Goal: Navigation & Orientation: Understand site structure

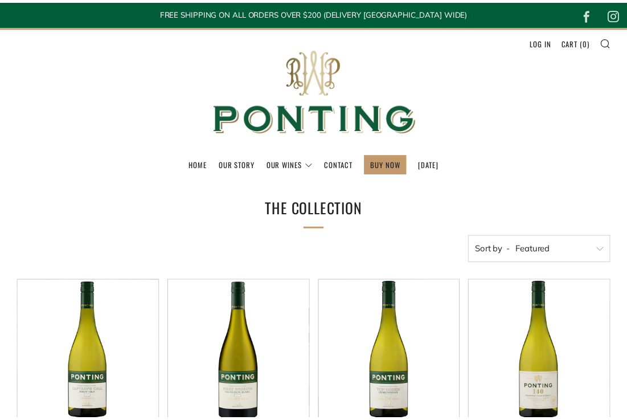
scroll to position [114, 0]
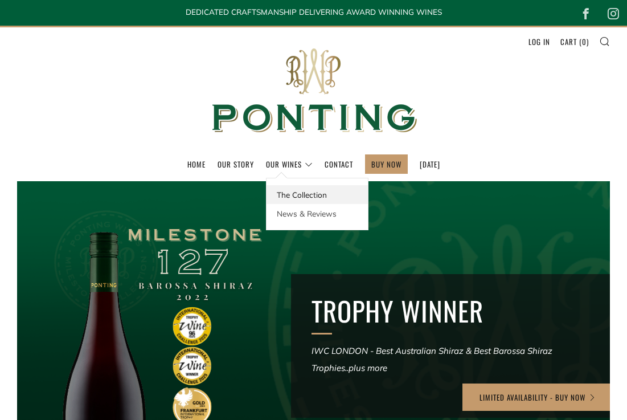
click at [286, 195] on link "The Collection" at bounding box center [316, 194] width 101 height 19
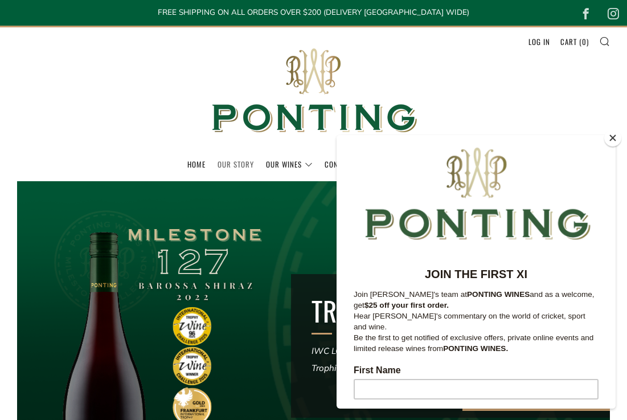
click at [223, 162] on link "Our Story" at bounding box center [236, 164] width 36 height 18
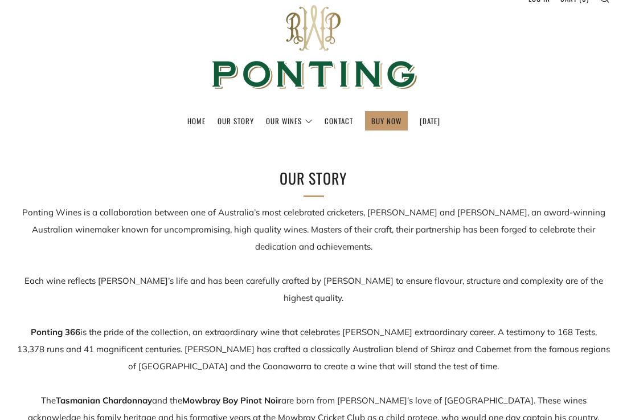
scroll to position [57, 0]
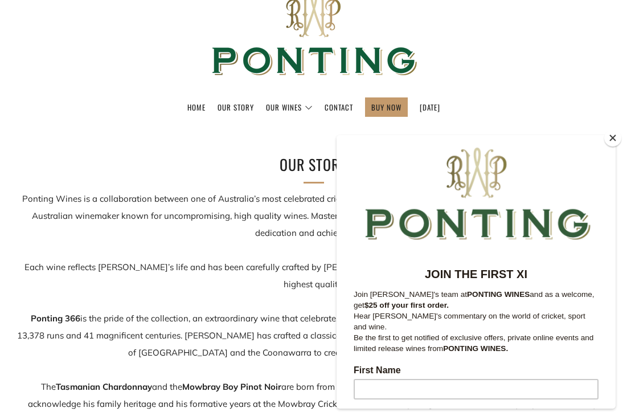
click at [614, 139] on button "Close" at bounding box center [612, 137] width 17 height 17
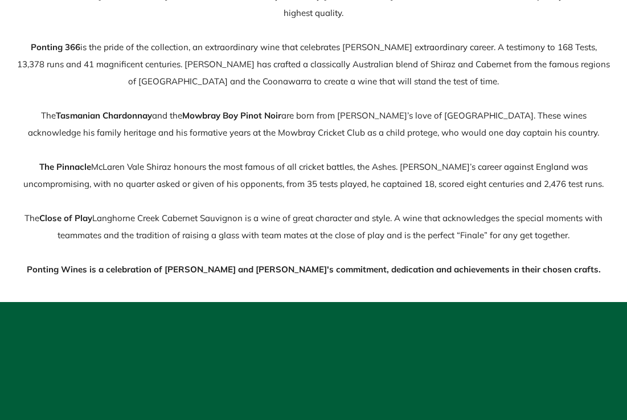
scroll to position [342, 0]
